Goal: Task Accomplishment & Management: Manage account settings

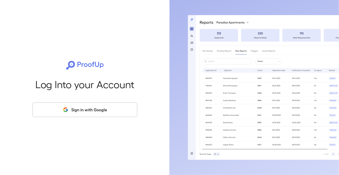
click at [92, 109] on button "Sign in with Google" at bounding box center [84, 109] width 105 height 15
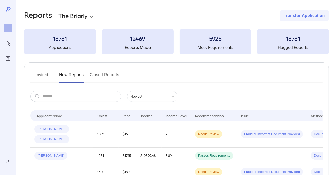
click at [45, 75] on button "Invited" at bounding box center [41, 77] width 23 height 12
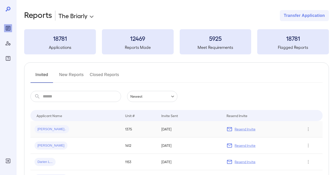
click at [242, 129] on p "Resend Invite" at bounding box center [245, 129] width 21 height 5
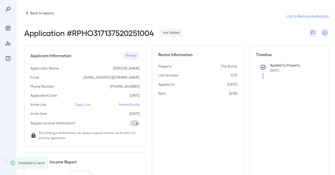
click at [133, 107] on div "Applicant Information Primary Application Name [PERSON_NAME] Email [EMAIL_ADDRE…" at bounding box center [85, 95] width 122 height 101
click at [135, 104] on p "Resend Invite" at bounding box center [129, 104] width 21 height 5
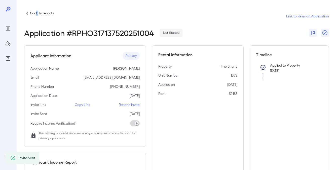
click at [37, 14] on p "Back to reports" at bounding box center [42, 13] width 24 height 5
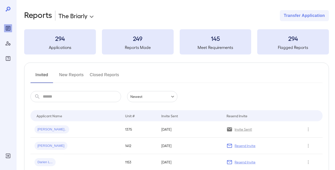
drag, startPoint x: 28, startPoint y: 75, endPoint x: 80, endPoint y: 74, distance: 52.1
click at [87, 74] on div "Invited New Reports Closed Reports" at bounding box center [176, 77] width 292 height 12
click at [77, 77] on button "New Reports" at bounding box center [71, 77] width 25 height 12
